Goal: Information Seeking & Learning: Learn about a topic

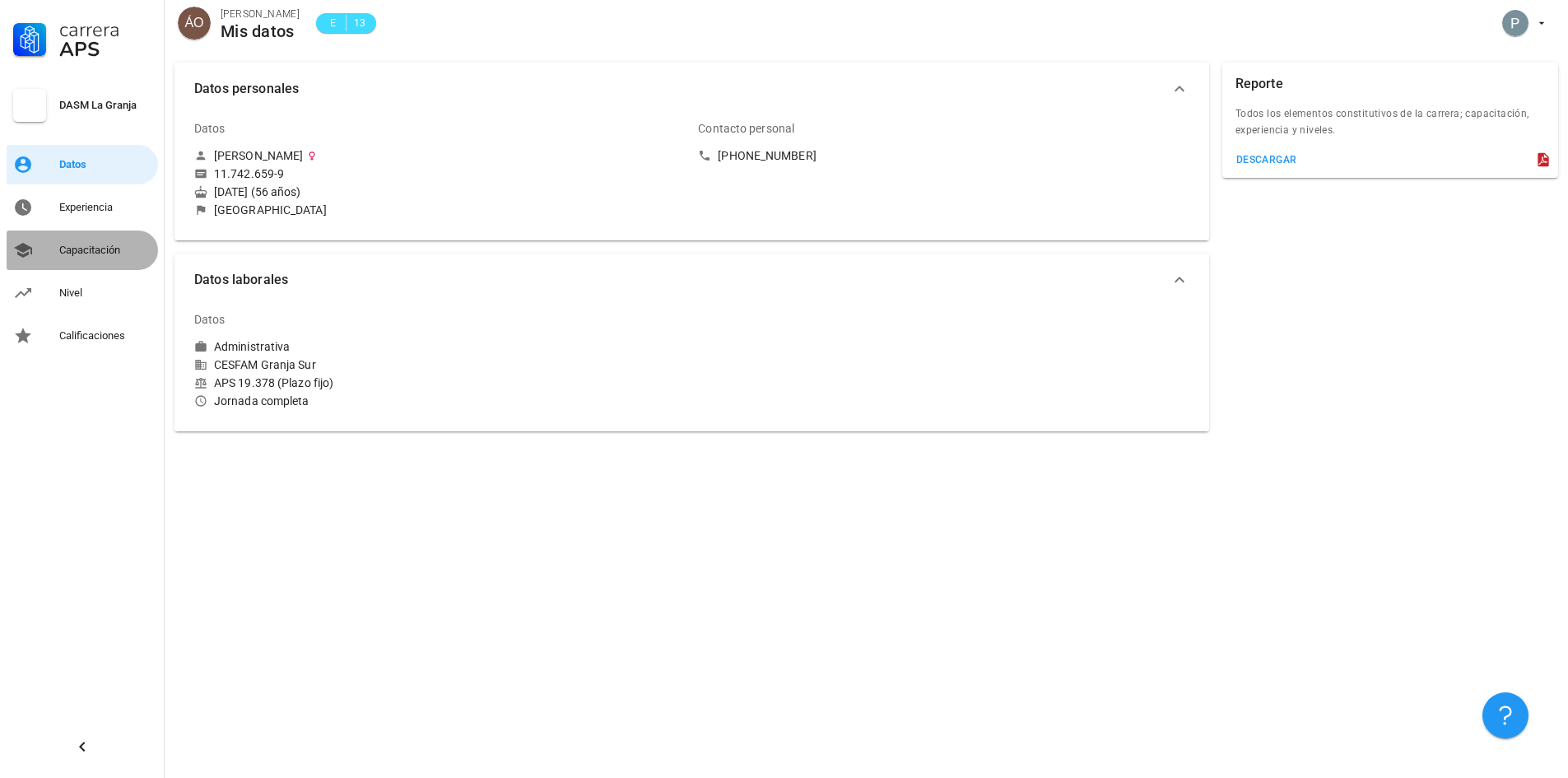
click at [97, 250] on div "Capacitación" at bounding box center [105, 250] width 92 height 13
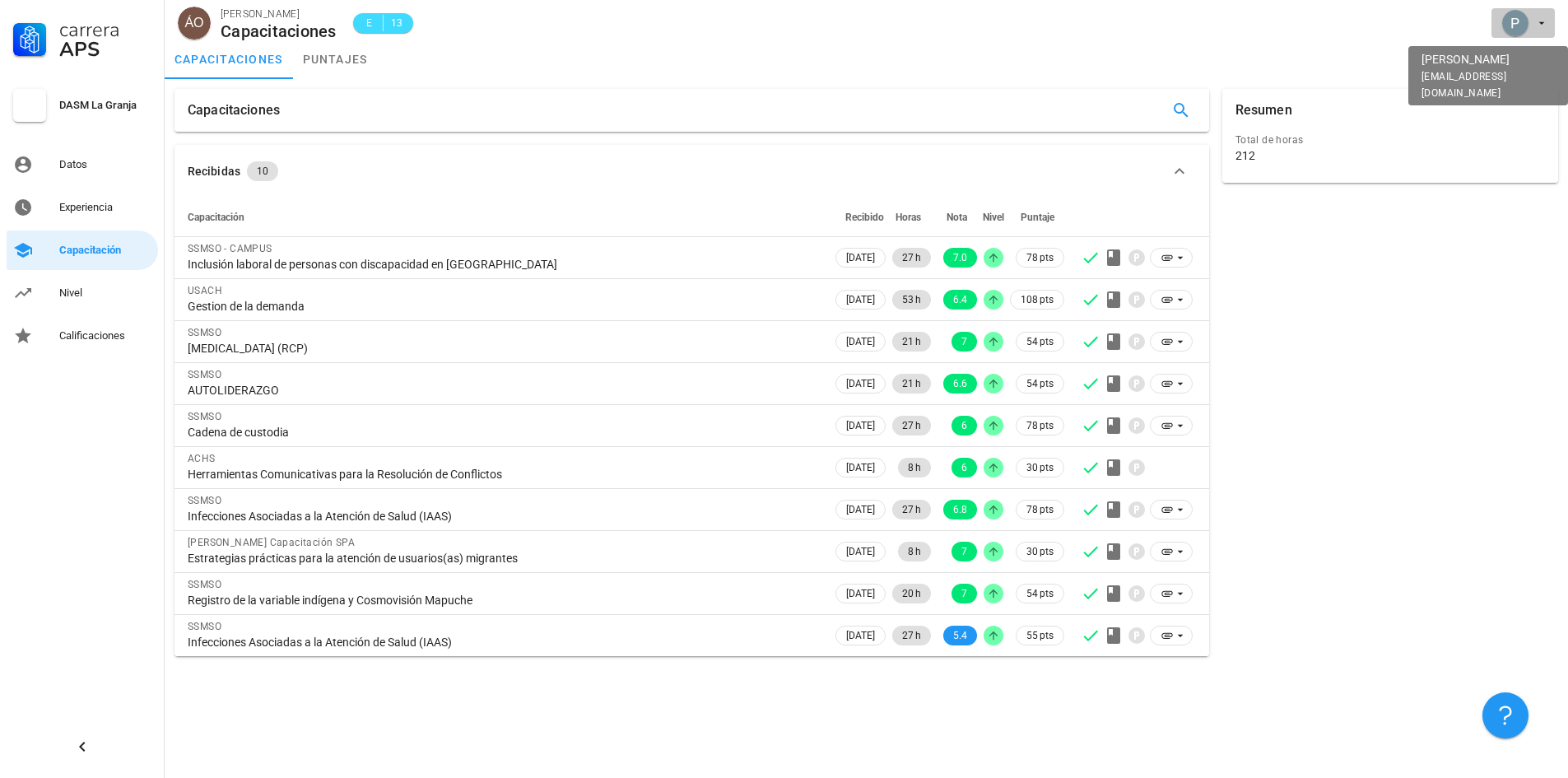
click at [1514, 22] on div "avatar" at bounding box center [1515, 23] width 27 height 27
click at [1527, 67] on div "Salir" at bounding box center [1531, 63] width 27 height 33
